Goal: Use online tool/utility

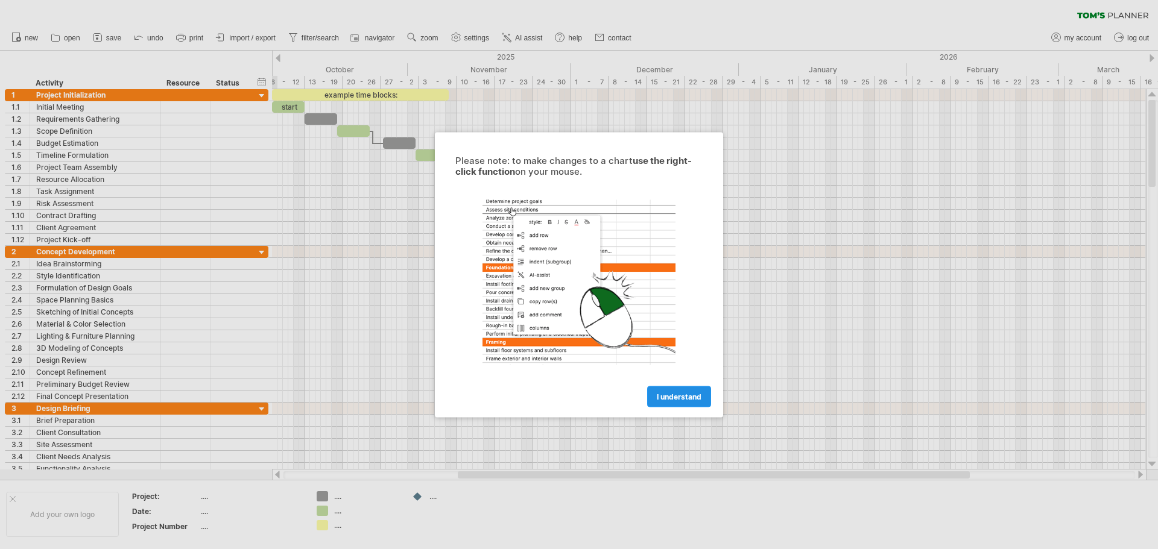
click at [678, 398] on span "I understand" at bounding box center [679, 396] width 45 height 9
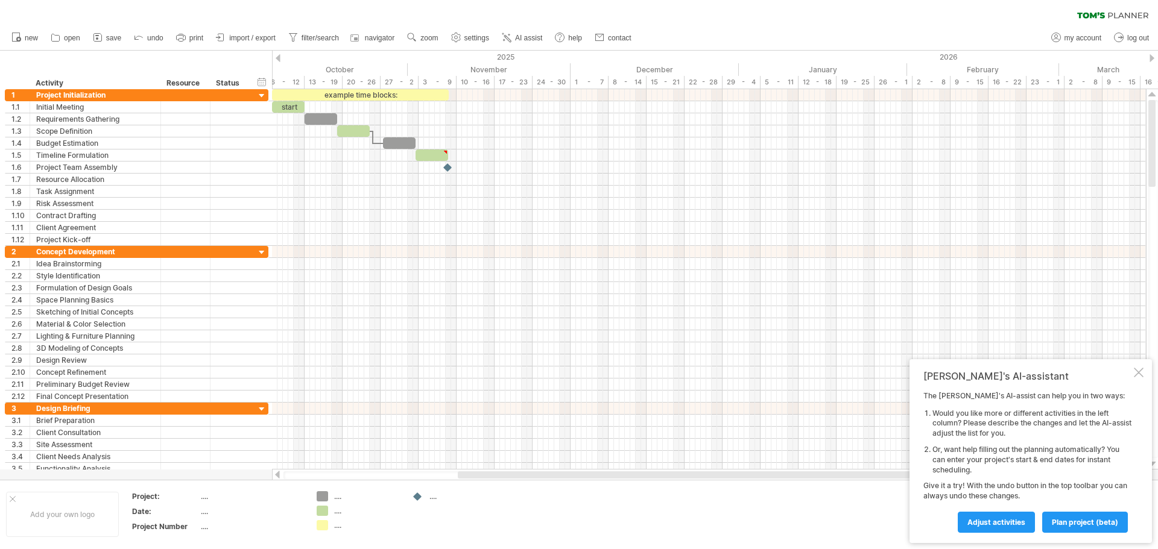
click at [711, 39] on div "new" at bounding box center [579, 37] width 1158 height 25
click at [354, 131] on div at bounding box center [353, 130] width 33 height 11
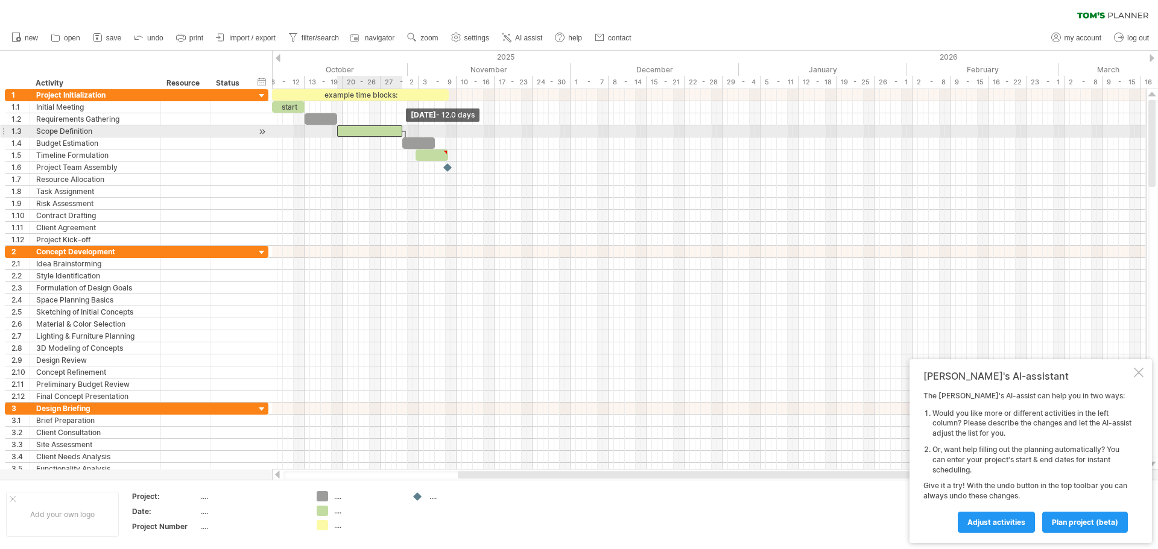
drag, startPoint x: 369, startPoint y: 131, endPoint x: 404, endPoint y: 126, distance: 35.4
click at [404, 126] on span at bounding box center [402, 130] width 5 height 11
click at [411, 143] on div at bounding box center [421, 142] width 33 height 11
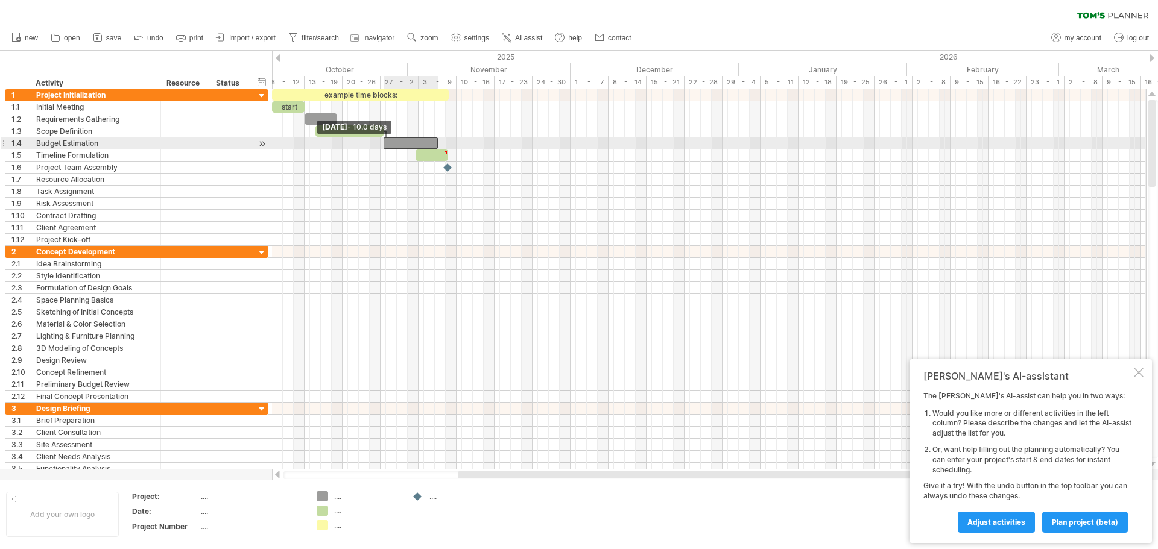
drag, startPoint x: 405, startPoint y: 140, endPoint x: 383, endPoint y: 145, distance: 21.5
click at [383, 145] on span at bounding box center [383, 142] width 5 height 11
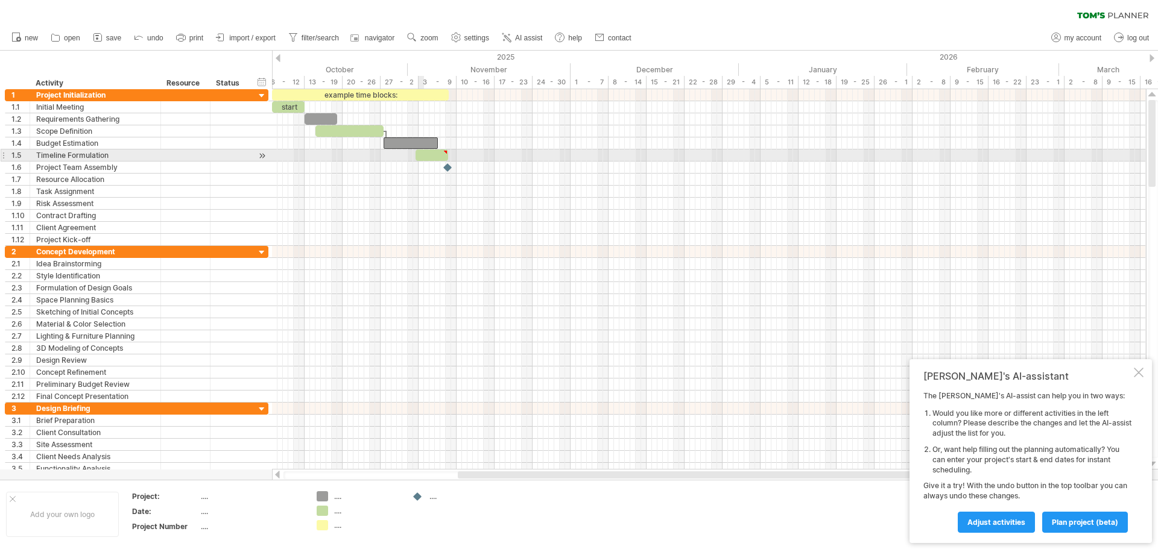
click at [422, 157] on div at bounding box center [431, 155] width 33 height 11
type textarea "**********"
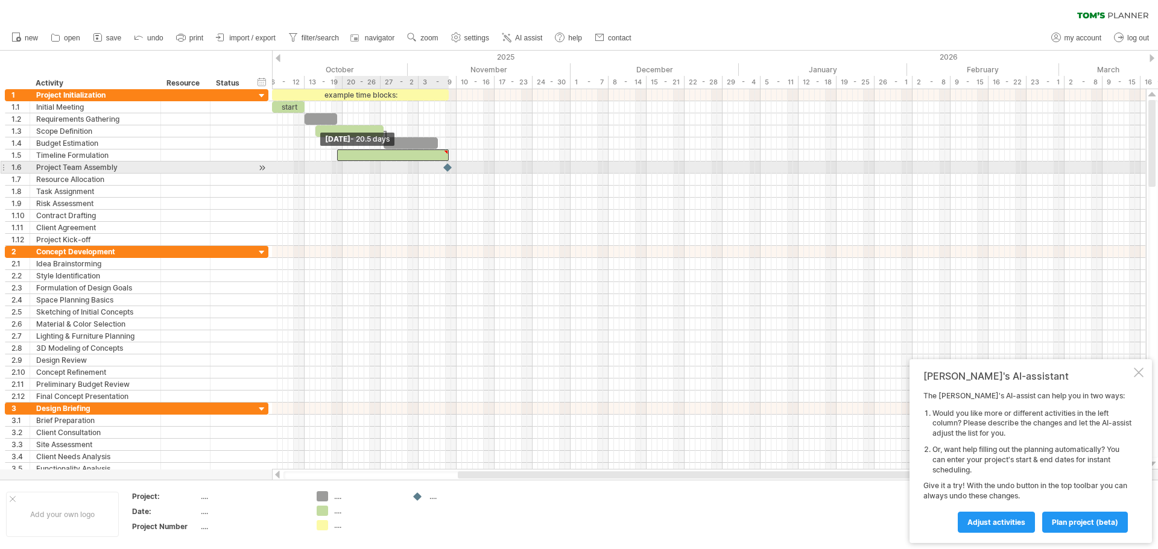
drag, startPoint x: 415, startPoint y: 154, endPoint x: 336, endPoint y: 165, distance: 79.7
click at [336, 165] on div "example time blocks: start [DATE] [DATE] - 20.5 days" at bounding box center [709, 279] width 874 height 380
